Goal: Information Seeking & Learning: Understand process/instructions

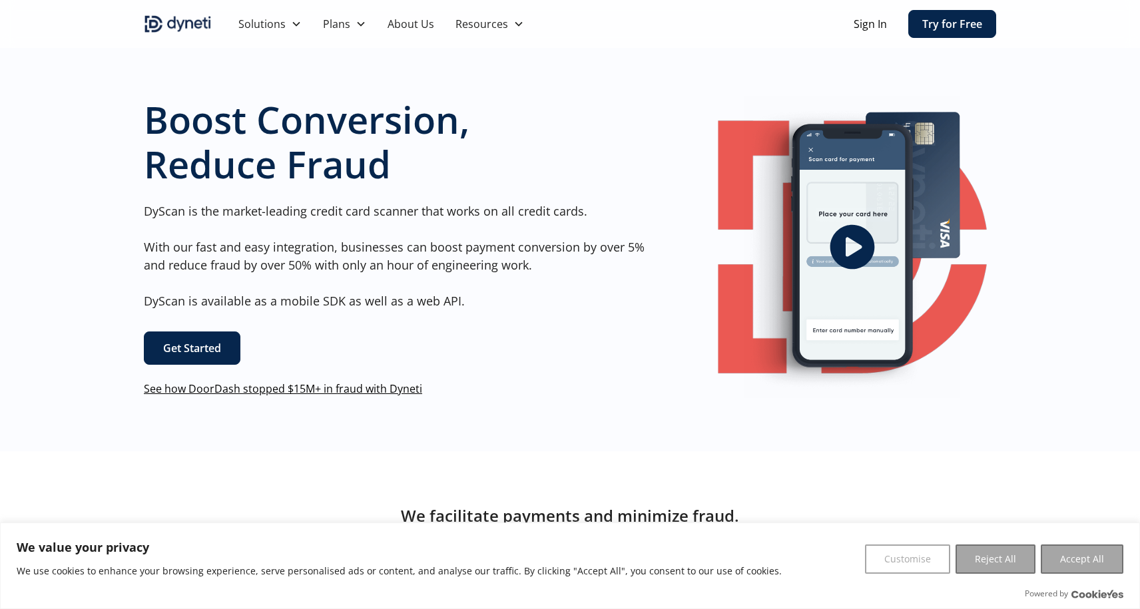
click at [186, 336] on link "Get Started" at bounding box center [192, 348] width 97 height 33
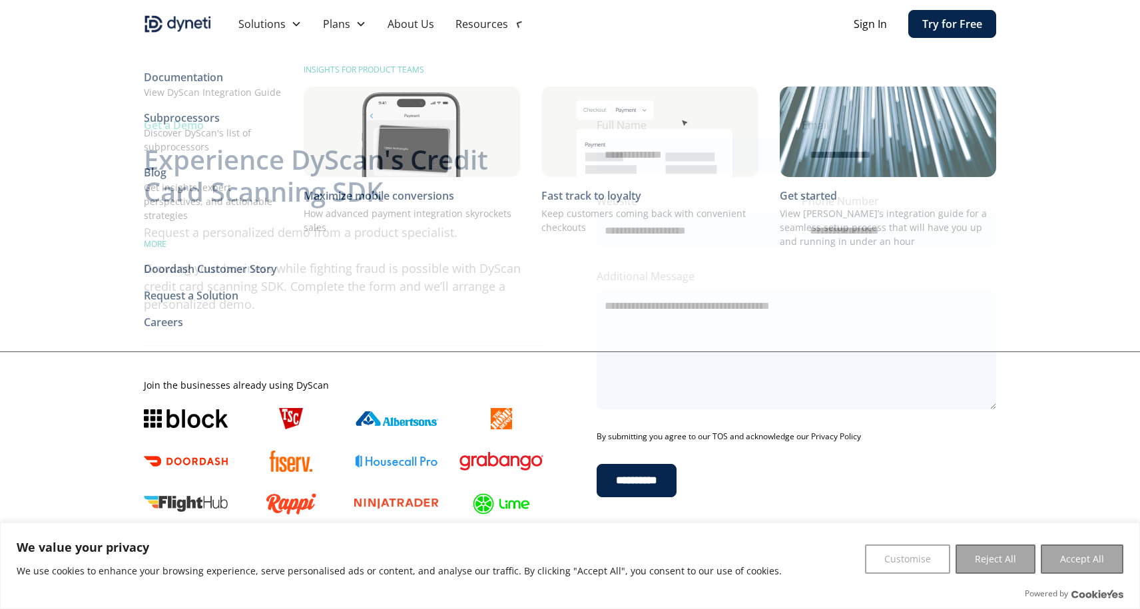
click at [471, 28] on div "Resources" at bounding box center [481, 24] width 53 height 16
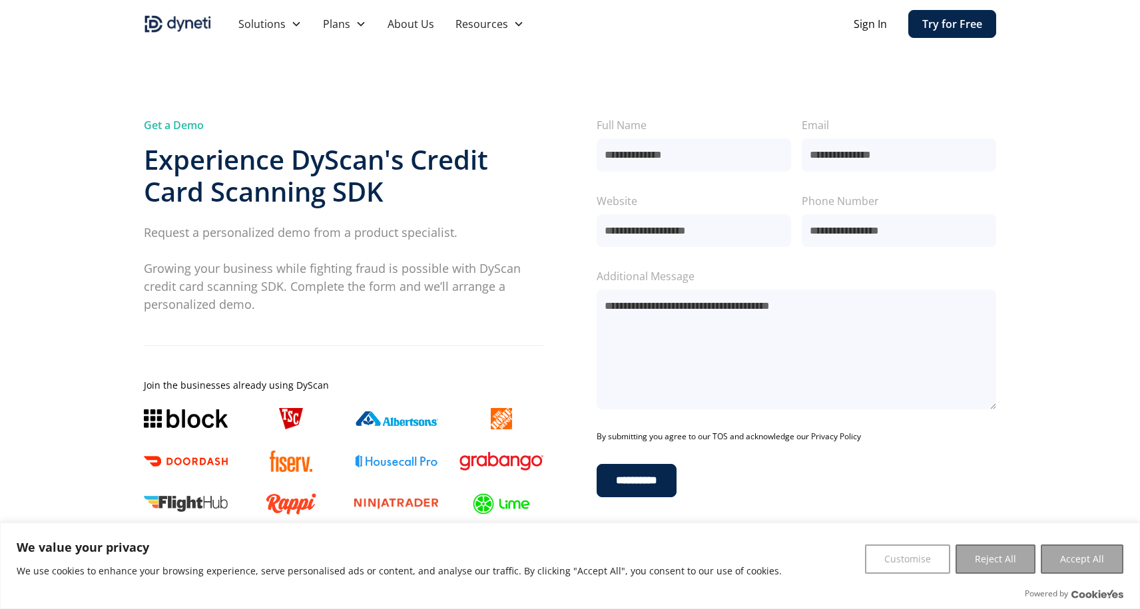
click at [471, 28] on div "Resources" at bounding box center [481, 24] width 53 height 16
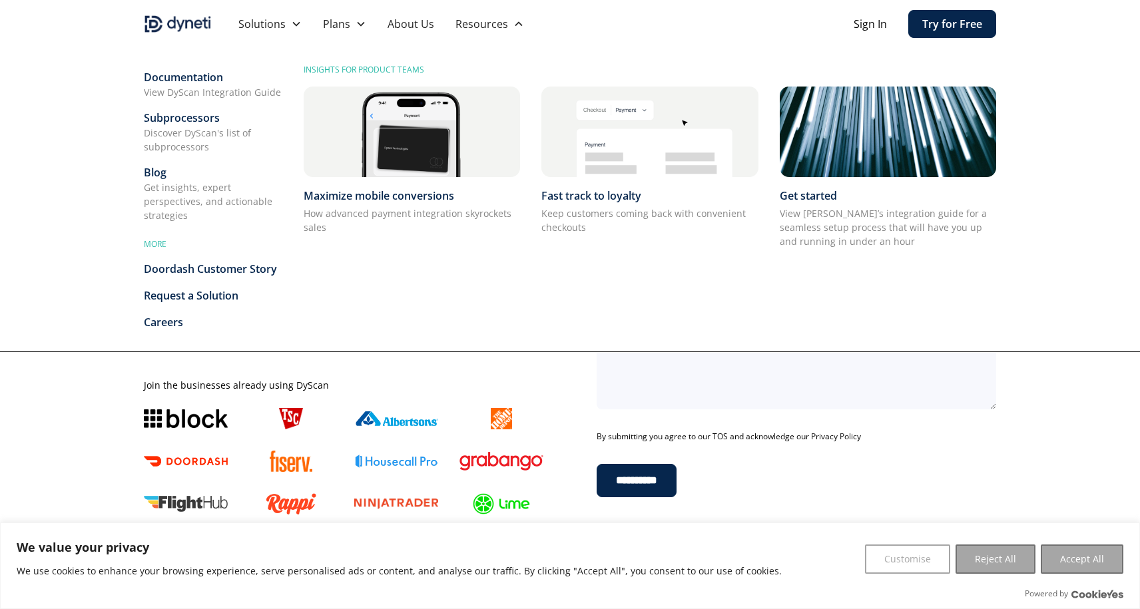
click at [188, 79] on div "Documentation" at bounding box center [213, 77] width 139 height 16
